Goal: Find specific page/section: Find specific page/section

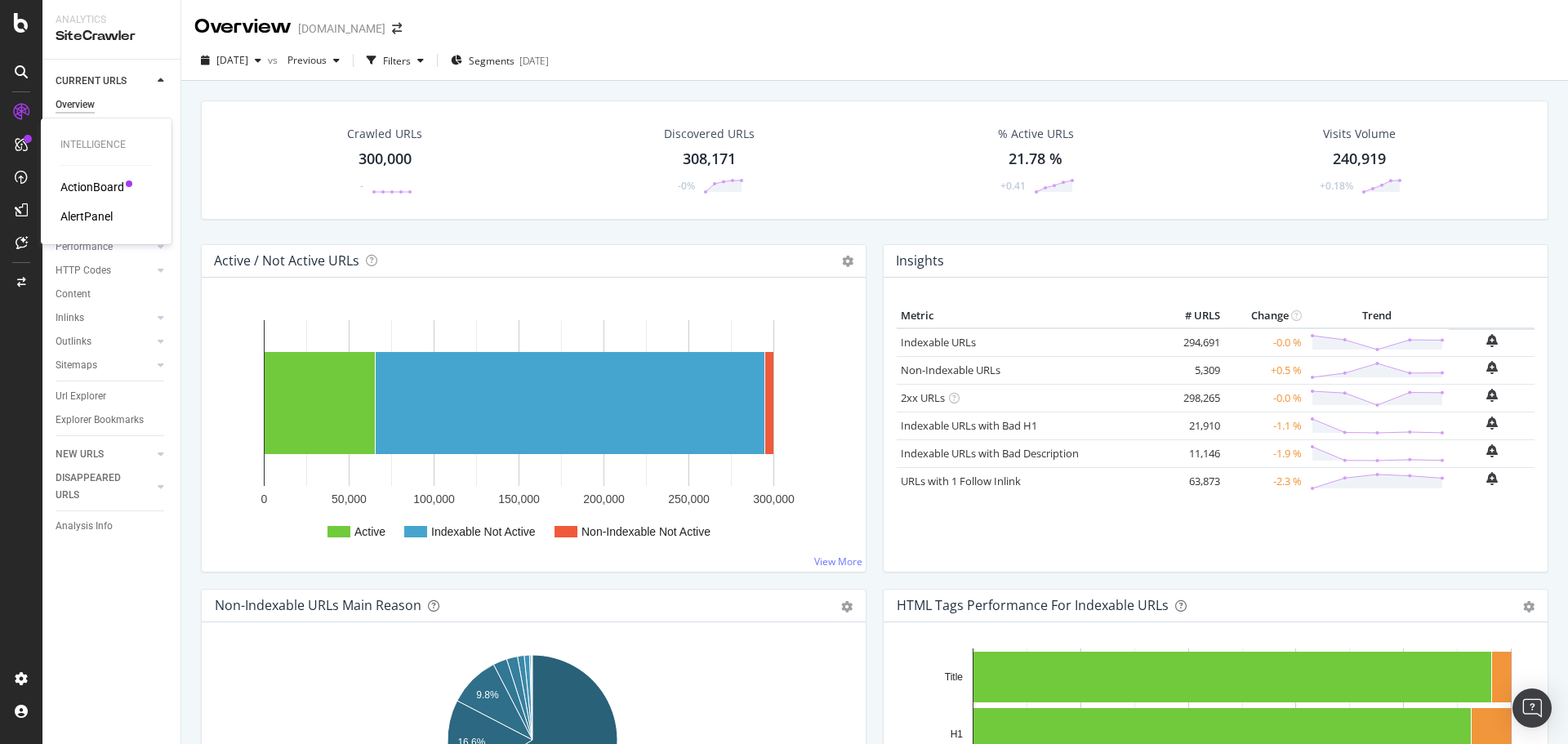
click at [76, 184] on div "ActionBoard" at bounding box center [92, 187] width 64 height 17
